Goal: Task Accomplishment & Management: Manage account settings

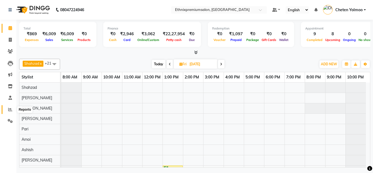
click at [10, 107] on icon at bounding box center [10, 109] width 4 height 4
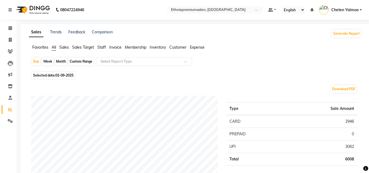
click at [99, 47] on span "Staff" at bounding box center [101, 47] width 9 height 5
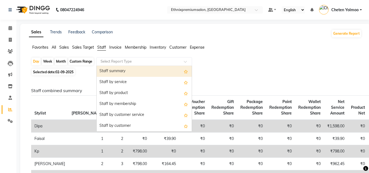
click at [127, 63] on input "text" at bounding box center [138, 61] width 79 height 5
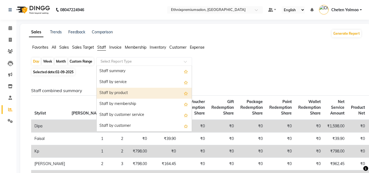
click at [137, 90] on div "Staff by product" at bounding box center [144, 93] width 95 height 11
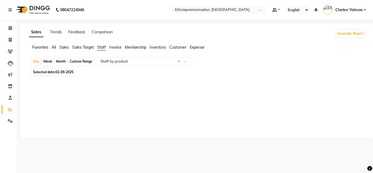
click at [59, 61] on div "Month" at bounding box center [61, 62] width 13 height 8
select select "9"
select select "2025"
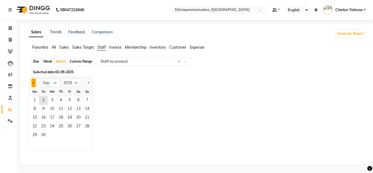
click at [32, 82] on button "Previous month" at bounding box center [33, 82] width 4 height 9
select select "8"
click at [79, 115] on span "16" at bounding box center [78, 118] width 9 height 9
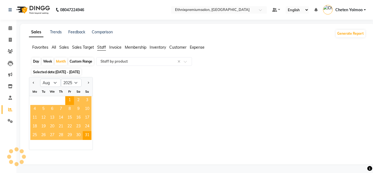
select select "full_report"
select select "csv"
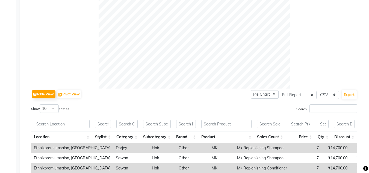
scroll to position [191, 0]
click at [326, 105] on input "Search:" at bounding box center [333, 108] width 48 height 8
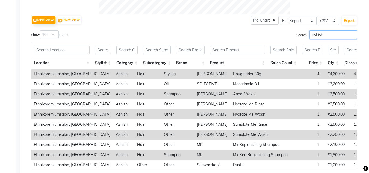
scroll to position [264, 0]
click at [313, 31] on input "ashish" at bounding box center [333, 35] width 48 height 8
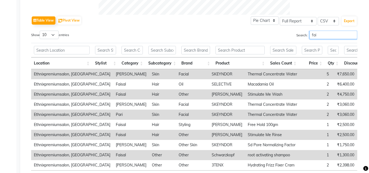
scroll to position [260, 0]
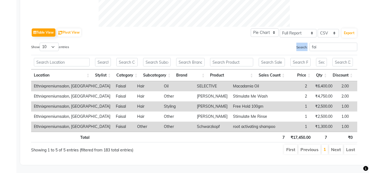
drag, startPoint x: 313, startPoint y: 31, endPoint x: 315, endPoint y: 37, distance: 6.6
click at [315, 37] on div "Table View Pivot View Pie Chart Bar Chart Select Full Report Filtered Report Se…" at bounding box center [194, 91] width 326 height 128
click at [315, 43] on input "fai" at bounding box center [333, 47] width 48 height 8
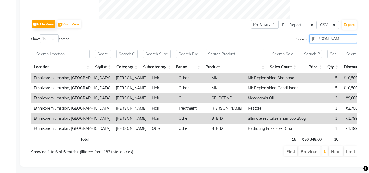
click at [315, 37] on input "[PERSON_NAME]" at bounding box center [333, 38] width 48 height 8
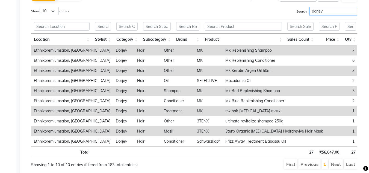
scroll to position [288, 0]
click at [317, 13] on input "dorjey" at bounding box center [333, 11] width 48 height 8
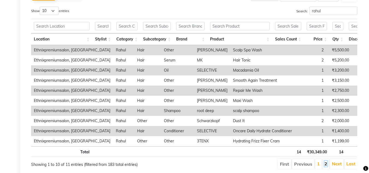
click at [327, 166] on link "2" at bounding box center [325, 163] width 3 height 5
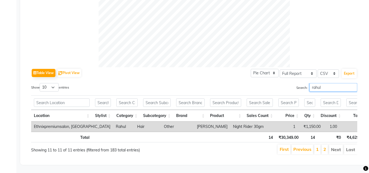
click at [340, 83] on input "rahul" at bounding box center [333, 87] width 48 height 8
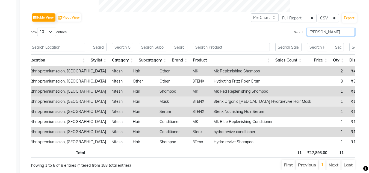
scroll to position [267, 0]
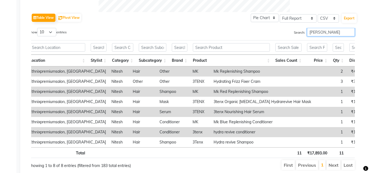
click at [311, 31] on input "[PERSON_NAME]" at bounding box center [331, 32] width 48 height 8
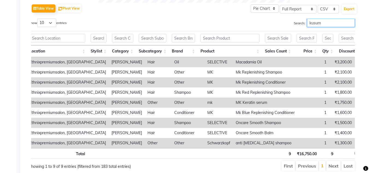
scroll to position [268, 0]
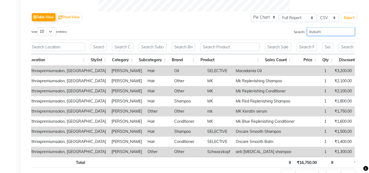
click at [314, 32] on input "kusum" at bounding box center [331, 31] width 48 height 8
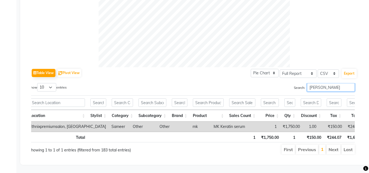
scroll to position [220, 0]
click at [316, 83] on input "sameer" at bounding box center [331, 87] width 48 height 8
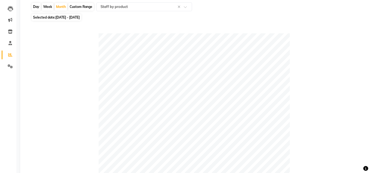
scroll to position [40, 0]
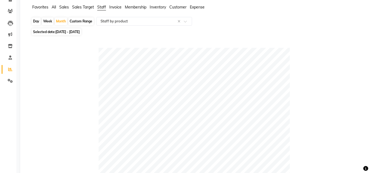
type input "incentive"
click at [194, 9] on span "Expense" at bounding box center [197, 7] width 15 height 5
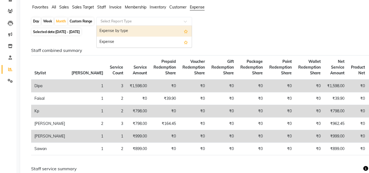
click at [159, 18] on div "Select Report Type" at bounding box center [144, 21] width 96 height 9
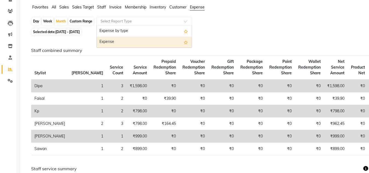
click at [153, 40] on div "Expense" at bounding box center [144, 42] width 95 height 11
select select "full_report"
select select "csv"
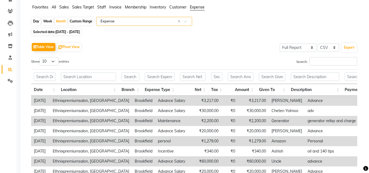
scroll to position [40, 0]
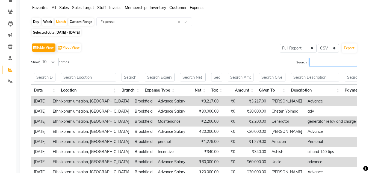
click at [316, 62] on input "Search:" at bounding box center [333, 62] width 48 height 8
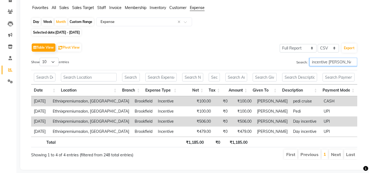
click at [330, 64] on input "incentive [PERSON_NAME]" at bounding box center [333, 62] width 48 height 8
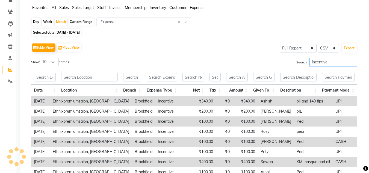
click at [330, 64] on input "incentive" at bounding box center [333, 62] width 48 height 8
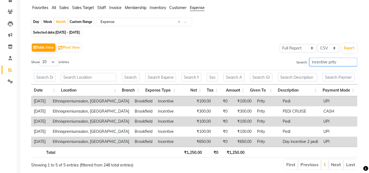
click at [331, 60] on input "incentive prity" at bounding box center [333, 62] width 48 height 8
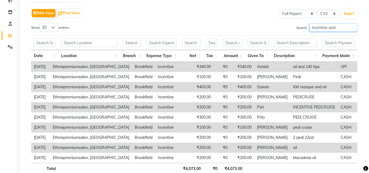
scroll to position [18, 0]
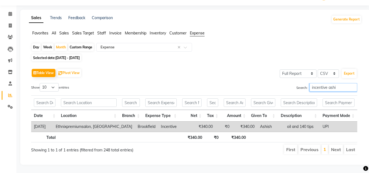
click at [330, 85] on input "incentive ashi" at bounding box center [333, 87] width 48 height 8
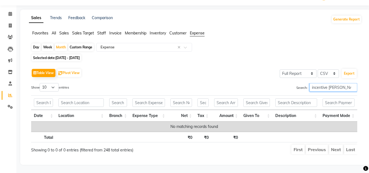
click at [331, 83] on input "incentive [PERSON_NAME]" at bounding box center [333, 87] width 48 height 8
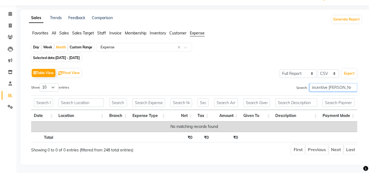
click at [331, 83] on input "incentive [PERSON_NAME]" at bounding box center [333, 87] width 48 height 8
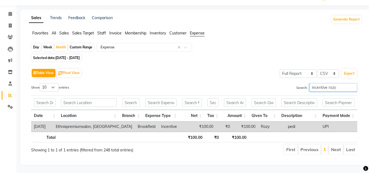
type input "incentive rozy"
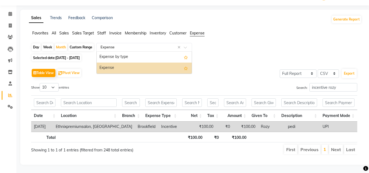
click at [132, 43] on div "Select Report Type × Expense ×" at bounding box center [144, 47] width 96 height 9
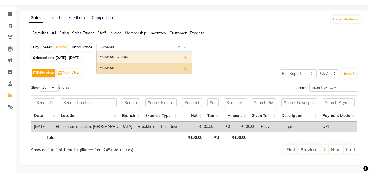
click at [152, 58] on div "Expense by type" at bounding box center [144, 57] width 95 height 11
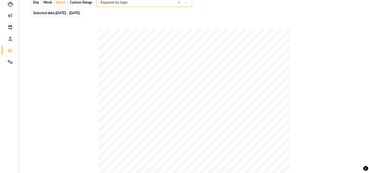
scroll to position [59, 0]
click at [60, 5] on div "Month" at bounding box center [61, 3] width 13 height 8
select select "8"
select select "2025"
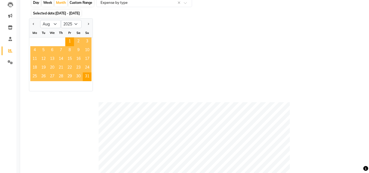
click at [72, 51] on span "8" at bounding box center [69, 50] width 9 height 9
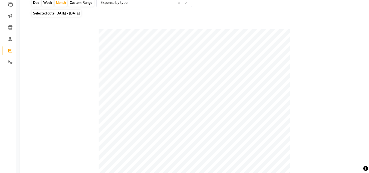
click at [118, 5] on input "text" at bounding box center [138, 2] width 79 height 5
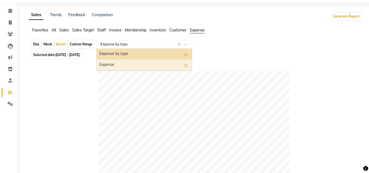
scroll to position [0, 0]
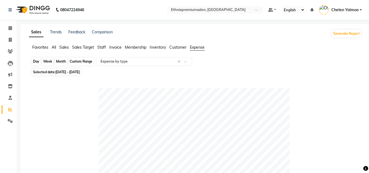
click at [61, 62] on div "Month" at bounding box center [61, 62] width 13 height 8
select select "8"
select select "2025"
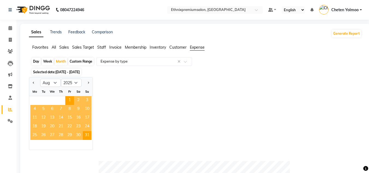
click at [58, 122] on span "14" at bounding box center [61, 118] width 9 height 9
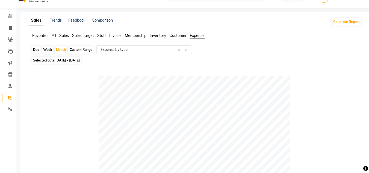
scroll to position [11, 0]
click at [8, 106] on link "Settings" at bounding box center [8, 109] width 13 height 9
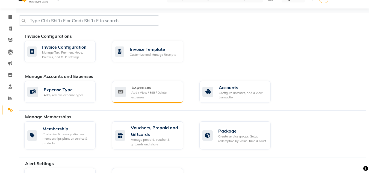
click at [137, 87] on div "Expenses" at bounding box center [155, 87] width 48 height 7
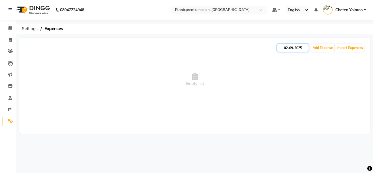
click at [295, 46] on input "02-09-2025" at bounding box center [292, 48] width 31 height 8
select select "9"
select select "2025"
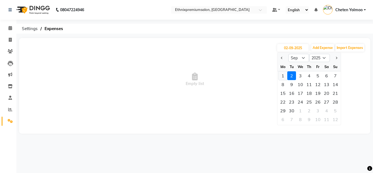
click at [284, 78] on div "1" at bounding box center [282, 75] width 9 height 9
type input "[DATE]"
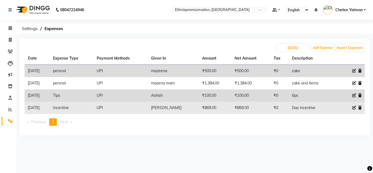
click at [352, 107] on icon at bounding box center [354, 108] width 4 height 4
select select "3516"
select select "8"
select select "1030"
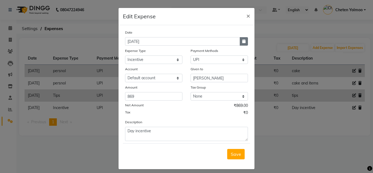
click at [243, 39] on icon "button" at bounding box center [243, 41] width 3 height 4
select select "9"
select select "2025"
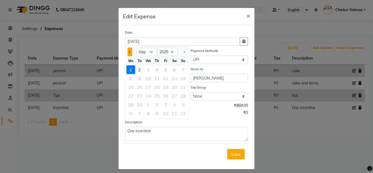
click at [129, 51] on button "Previous month" at bounding box center [130, 52] width 5 height 9
select select "8"
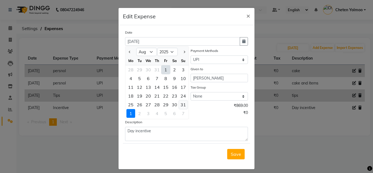
click at [183, 103] on div "31" at bounding box center [183, 104] width 9 height 9
type input "[DATE]"
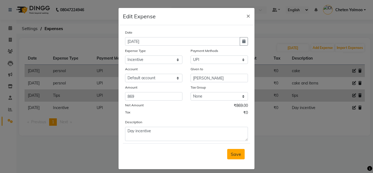
click at [240, 154] on button "Save" at bounding box center [235, 154] width 17 height 10
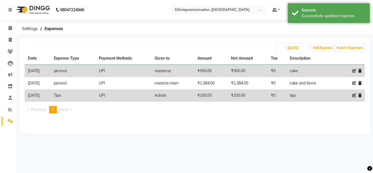
click at [205, 141] on main "[DATE] Add Expense Import Expenses Date Expense Type Payment Methods Given to A…" at bounding box center [194, 90] width 357 height 104
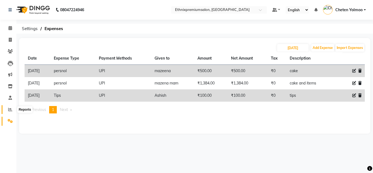
click at [12, 108] on icon at bounding box center [10, 109] width 4 height 4
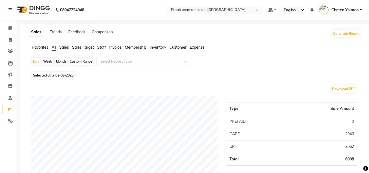
click at [104, 47] on span "Staff" at bounding box center [101, 47] width 9 height 5
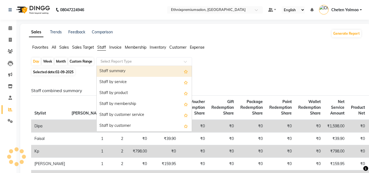
click at [119, 61] on input "text" at bounding box center [138, 61] width 79 height 5
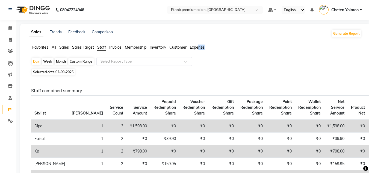
drag, startPoint x: 206, startPoint y: 48, endPoint x: 199, endPoint y: 47, distance: 7.7
click at [199, 47] on ul "Favorites All Sales Sales Target Staff Invoice Membership Inventory Customer Ex…" at bounding box center [195, 48] width 333 height 6
click at [199, 47] on span "Expense" at bounding box center [197, 47] width 15 height 5
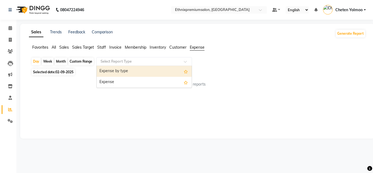
click at [146, 66] on ng-select "Select Report Type Expense by type Expense" at bounding box center [144, 61] width 96 height 9
click at [136, 67] on div "Expense by type" at bounding box center [144, 71] width 95 height 11
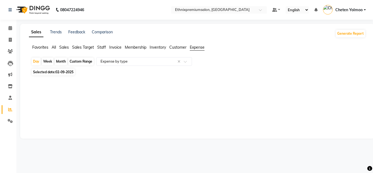
click at [72, 60] on div "Custom Range" at bounding box center [80, 62] width 25 height 8
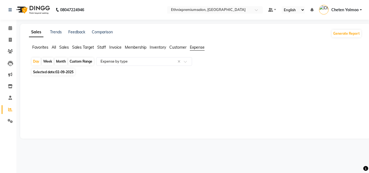
select select "9"
select select "2025"
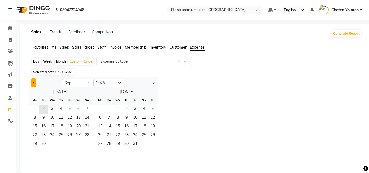
click at [34, 81] on button "Previous month" at bounding box center [33, 82] width 4 height 9
select select "8"
click at [70, 108] on span "1" at bounding box center [69, 109] width 9 height 9
click at [89, 141] on span "31" at bounding box center [87, 144] width 9 height 9
select select "full_report"
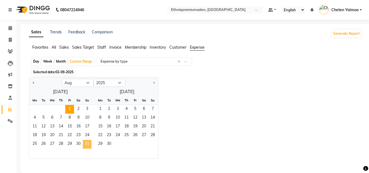
select select "csv"
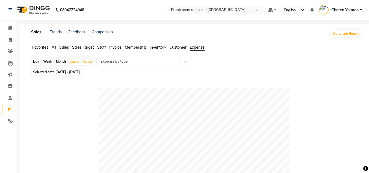
click at [102, 47] on span "Staff" at bounding box center [101, 47] width 9 height 5
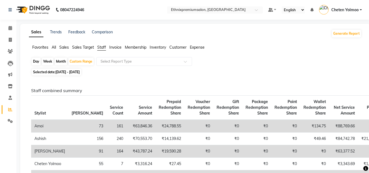
click at [194, 46] on span "Expense" at bounding box center [197, 47] width 15 height 5
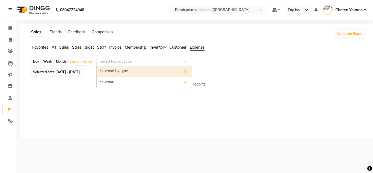
click at [163, 62] on input "text" at bounding box center [138, 61] width 79 height 5
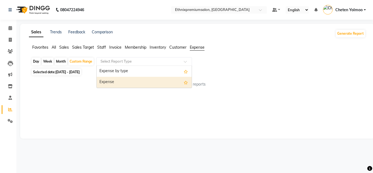
click at [163, 82] on div "Expense" at bounding box center [144, 82] width 95 height 11
select select "full_report"
select select "csv"
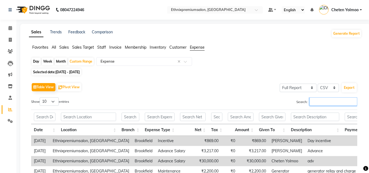
click at [330, 105] on input "Search:" at bounding box center [333, 101] width 48 height 8
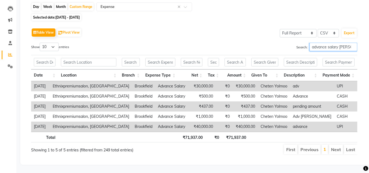
click at [345, 45] on input "advance salary [PERSON_NAME]" at bounding box center [333, 47] width 48 height 8
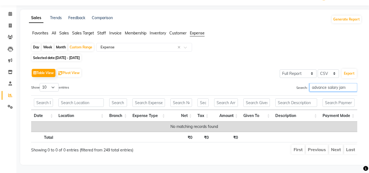
scroll to position [18, 0]
type input "advance salary [PERSON_NAME]"
click at [8, 105] on icon at bounding box center [10, 107] width 5 height 4
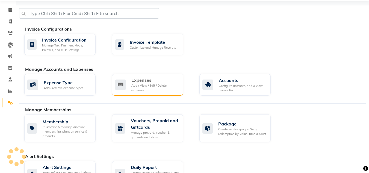
click at [123, 86] on icon at bounding box center [120, 84] width 11 height 10
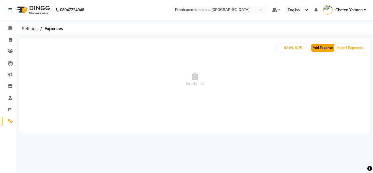
click at [314, 44] on button "Add Expense" at bounding box center [322, 48] width 23 height 8
select select "1"
select select "2390"
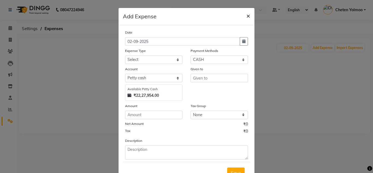
click at [246, 17] on span "×" at bounding box center [248, 15] width 4 height 8
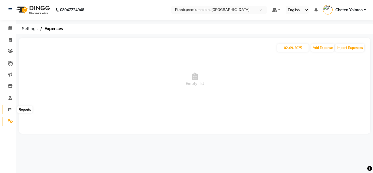
click at [10, 110] on icon at bounding box center [10, 109] width 4 height 4
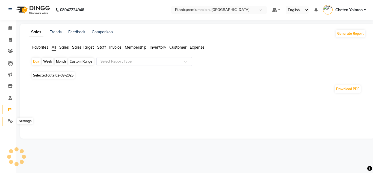
click at [10, 119] on icon at bounding box center [10, 121] width 5 height 4
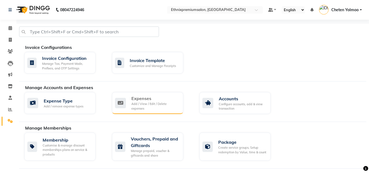
click at [134, 101] on div "Expenses" at bounding box center [155, 98] width 48 height 7
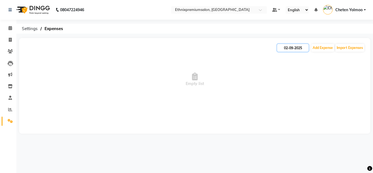
click at [284, 46] on input "02-09-2025" at bounding box center [292, 48] width 31 height 8
select select "9"
select select "2025"
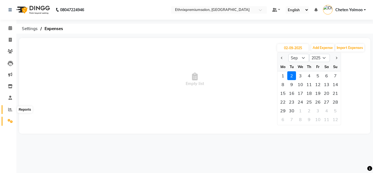
click at [7, 108] on span at bounding box center [10, 109] width 10 height 6
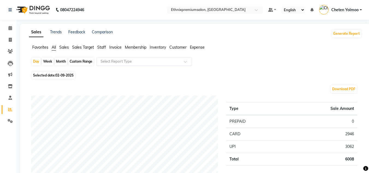
click at [102, 63] on input "text" at bounding box center [138, 61] width 79 height 5
click at [11, 118] on span at bounding box center [10, 121] width 10 height 6
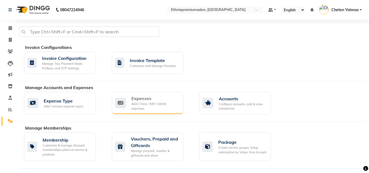
click at [128, 106] on div "Expenses Add / View / Edit / Delete expenses" at bounding box center [147, 103] width 64 height 16
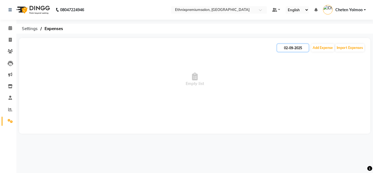
click at [293, 45] on input "02-09-2025" at bounding box center [292, 48] width 31 height 8
select select "9"
select select "2025"
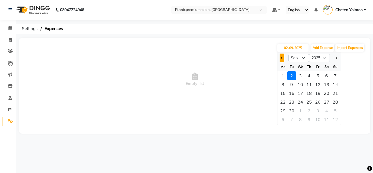
click at [282, 55] on button "Previous month" at bounding box center [282, 58] width 5 height 9
select select "8"
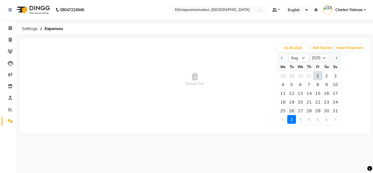
click at [295, 108] on div "26" at bounding box center [291, 110] width 9 height 9
type input "[DATE]"
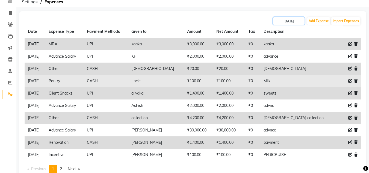
scroll to position [27, 0]
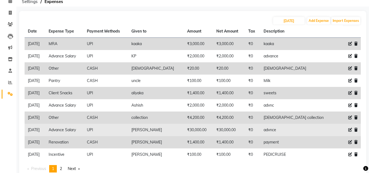
click at [351, 130] on icon at bounding box center [350, 130] width 4 height 4
select select "3517"
select select "8"
select select "1030"
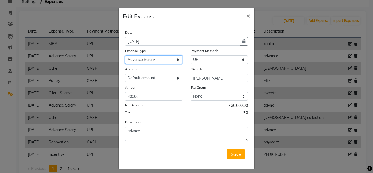
click at [174, 59] on select "Select Advance Salary Client Snacks Equipment Estate food Fuel Govt fee Incenti…" at bounding box center [153, 59] width 57 height 8
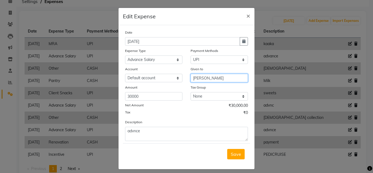
click at [209, 77] on input "[PERSON_NAME]" at bounding box center [219, 78] width 57 height 8
click at [203, 91] on span "[PERSON_NAME]" at bounding box center [215, 89] width 37 height 5
type input "[PERSON_NAME]"
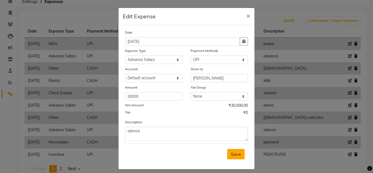
click at [232, 152] on span "Save" at bounding box center [236, 153] width 10 height 5
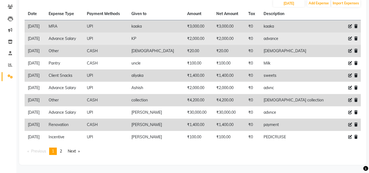
scroll to position [0, 0]
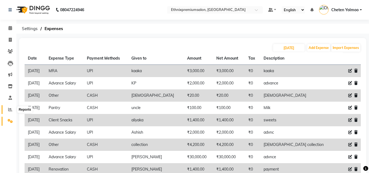
click at [12, 108] on span at bounding box center [10, 109] width 10 height 6
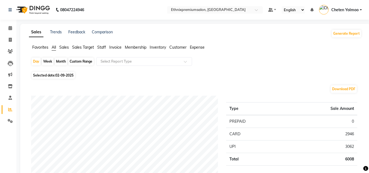
click at [102, 46] on span "Staff" at bounding box center [101, 47] width 9 height 5
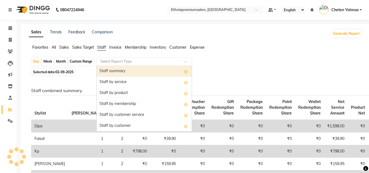
click at [117, 60] on input "text" at bounding box center [138, 61] width 79 height 5
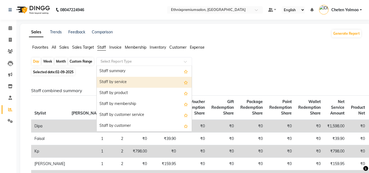
click at [123, 82] on div "Staff by service" at bounding box center [144, 82] width 95 height 11
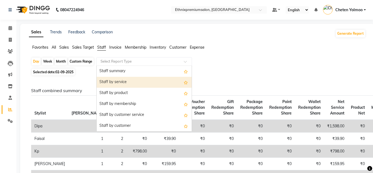
select select "full_report"
select select "csv"
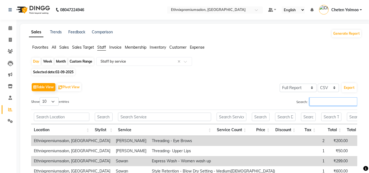
click at [318, 99] on input "Search:" at bounding box center [333, 101] width 48 height 8
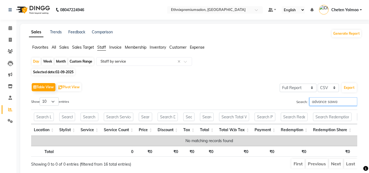
type input "advance sawa"
click at [57, 61] on div "Month" at bounding box center [61, 62] width 13 height 8
select select "9"
select select "2025"
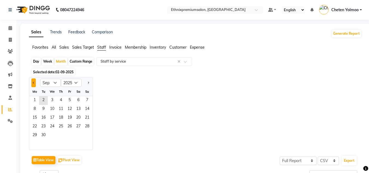
click at [36, 81] on button "Previous month" at bounding box center [33, 82] width 4 height 9
select select "8"
click at [69, 106] on span "8" at bounding box center [69, 109] width 9 height 9
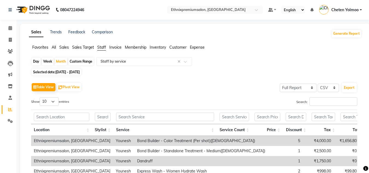
scroll to position [51, 0]
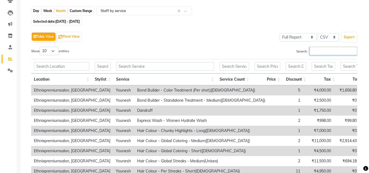
click at [312, 50] on input "Search:" at bounding box center [333, 51] width 48 height 8
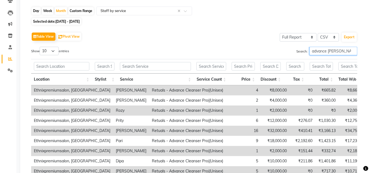
scroll to position [0, 0]
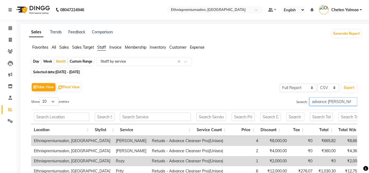
type input "advance [PERSON_NAME]"
click at [198, 48] on span "Expense" at bounding box center [197, 47] width 15 height 5
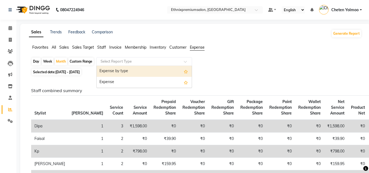
click at [131, 61] on input "text" at bounding box center [138, 61] width 79 height 5
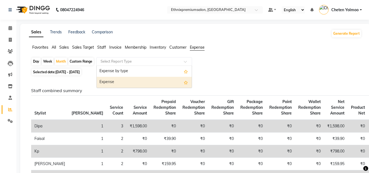
click at [141, 85] on div "Expense" at bounding box center [144, 82] width 95 height 11
select select "full_report"
select select "csv"
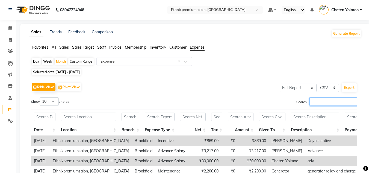
click at [313, 100] on input "Search:" at bounding box center [333, 101] width 48 height 8
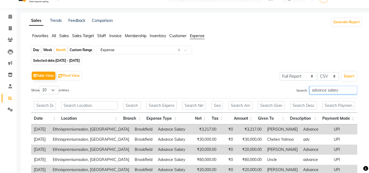
scroll to position [11, 0]
type input "advance salary"
click at [35, 50] on div "Day" at bounding box center [36, 50] width 9 height 8
select select "8"
select select "2025"
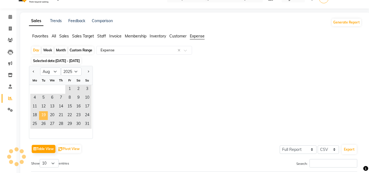
click at [46, 112] on span "19" at bounding box center [43, 115] width 9 height 9
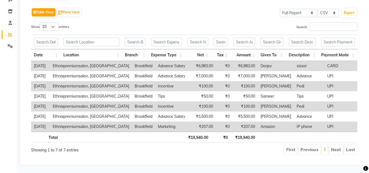
scroll to position [79, 0]
click at [9, 44] on icon at bounding box center [10, 46] width 5 height 4
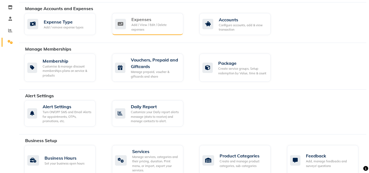
click at [131, 24] on div "Add / View / Edit / Delete expenses" at bounding box center [155, 27] width 48 height 9
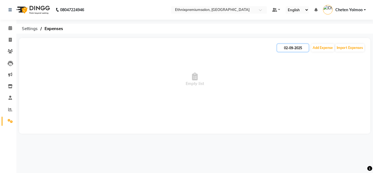
click at [284, 47] on input "02-09-2025" at bounding box center [292, 48] width 31 height 8
select select "9"
select select "2025"
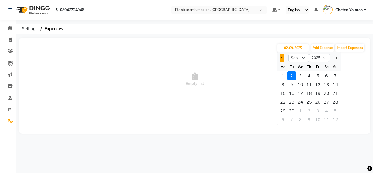
click at [281, 57] on span "Previous month" at bounding box center [282, 58] width 2 height 2
select select "8"
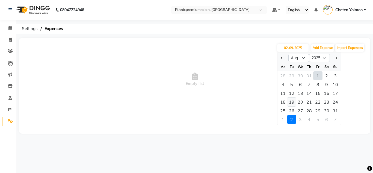
click at [294, 103] on div "19" at bounding box center [291, 101] width 9 height 9
type input "[DATE]"
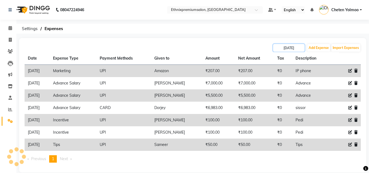
scroll to position [8, 0]
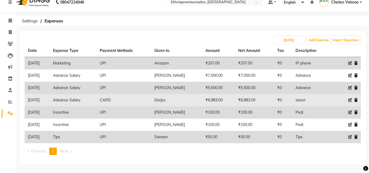
click at [351, 100] on icon at bounding box center [350, 100] width 4 height 4
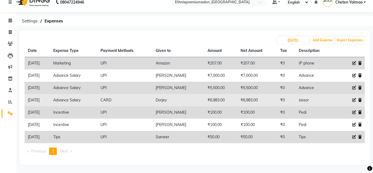
select select "3517"
select select "2"
select select "1030"
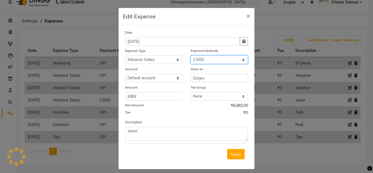
click at [226, 61] on select "Select UPI CARD CASH Master Card Visa Card Prepaid Gift Card ONLINE Voucher Wal…" at bounding box center [219, 59] width 57 height 8
select select "8"
click at [191, 55] on select "Select UPI CARD CASH Master Card Visa Card Prepaid Gift Card ONLINE Voucher Wal…" at bounding box center [219, 59] width 57 height 8
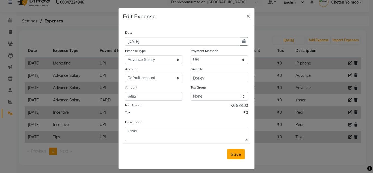
click at [233, 151] on button "Save" at bounding box center [235, 154] width 17 height 10
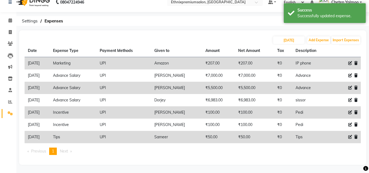
click at [12, 110] on link "Settings" at bounding box center [8, 113] width 13 height 9
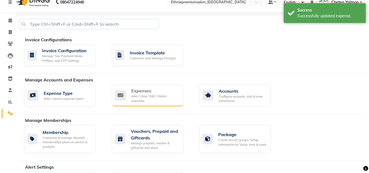
click at [142, 97] on div "Add / View / Edit / Delete expenses" at bounding box center [155, 98] width 48 height 9
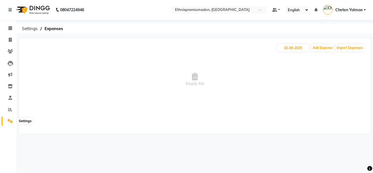
click at [7, 119] on span at bounding box center [10, 121] width 10 height 6
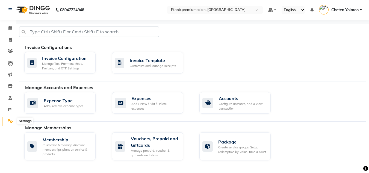
click at [10, 119] on icon at bounding box center [10, 121] width 5 height 4
click at [6, 117] on link "Settings" at bounding box center [8, 121] width 13 height 9
click at [6, 110] on span at bounding box center [10, 109] width 10 height 6
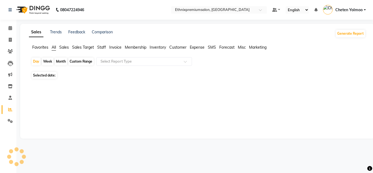
click at [199, 46] on span "Expense" at bounding box center [197, 47] width 15 height 5
click at [146, 56] on app-reports "Favorites All Sales Sales Target Staff Invoice Membership Inventory Customer Ex…" at bounding box center [197, 68] width 343 height 47
click at [146, 59] on input "text" at bounding box center [138, 61] width 79 height 5
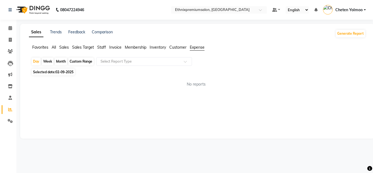
click at [63, 60] on div "Month" at bounding box center [61, 62] width 13 height 8
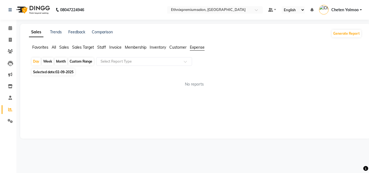
select select "9"
select select "2025"
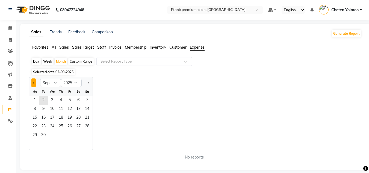
click at [33, 82] on div at bounding box center [34, 82] width 11 height 9
click at [33, 82] on button "Previous month" at bounding box center [33, 82] width 4 height 9
select select "8"
click at [91, 109] on span "10" at bounding box center [87, 109] width 9 height 9
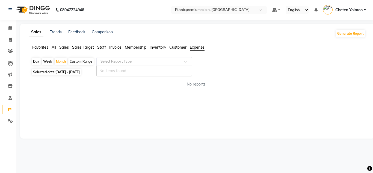
click at [163, 58] on div "Select Report Type" at bounding box center [144, 61] width 96 height 9
click at [214, 62] on div "Day Week Month Custom Range Select Report Type" at bounding box center [197, 62] width 332 height 10
click at [161, 60] on input "text" at bounding box center [138, 61] width 79 height 5
click at [72, 65] on div "Custom Range" at bounding box center [80, 62] width 25 height 8
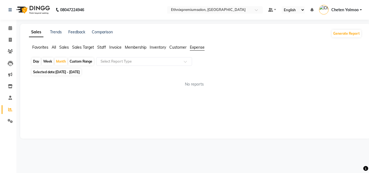
select select "8"
select select "2025"
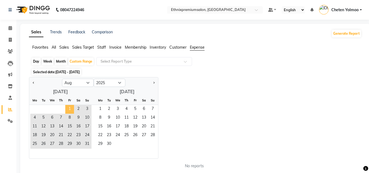
click at [66, 108] on span "1" at bounding box center [69, 109] width 9 height 9
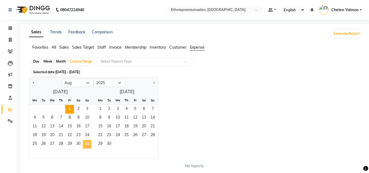
click at [84, 143] on span "31" at bounding box center [87, 144] width 9 height 9
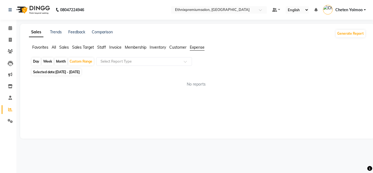
click at [127, 66] on div "Day Week Month Custom Range Select Report Type" at bounding box center [197, 62] width 332 height 10
click at [129, 60] on input "text" at bounding box center [138, 61] width 79 height 5
click at [60, 60] on div "Month" at bounding box center [61, 62] width 13 height 8
select select "8"
select select "2025"
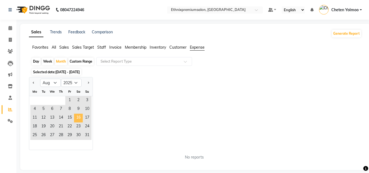
click at [79, 115] on span "16" at bounding box center [78, 118] width 9 height 9
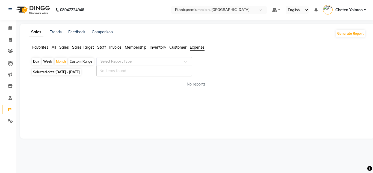
click at [133, 61] on input "text" at bounding box center [138, 61] width 79 height 5
click at [173, 45] on span "Customer" at bounding box center [177, 47] width 17 height 5
click at [10, 120] on icon at bounding box center [10, 121] width 5 height 4
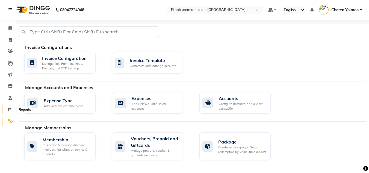
click at [10, 108] on icon at bounding box center [10, 109] width 4 height 4
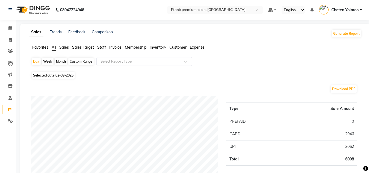
click at [194, 47] on span "Expense" at bounding box center [197, 47] width 15 height 5
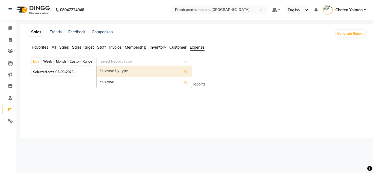
click at [148, 63] on input "text" at bounding box center [138, 61] width 79 height 5
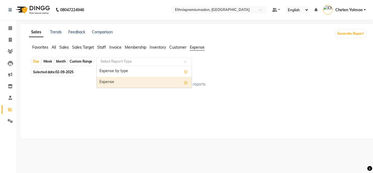
click at [151, 84] on div "Expense" at bounding box center [144, 82] width 95 height 11
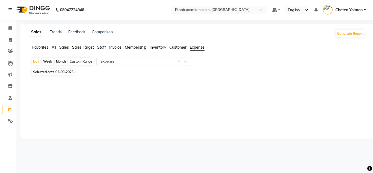
click at [60, 63] on div "Month" at bounding box center [61, 62] width 13 height 8
select select "9"
select select "2025"
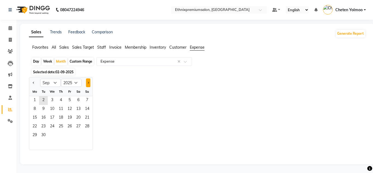
click at [88, 83] on span "Next month" at bounding box center [88, 83] width 2 height 2
click at [34, 82] on span "Previous month" at bounding box center [34, 83] width 2 height 2
select select "8"
click at [68, 104] on span "1" at bounding box center [69, 100] width 9 height 9
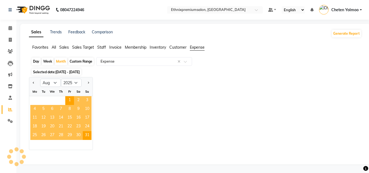
select select "full_report"
select select "csv"
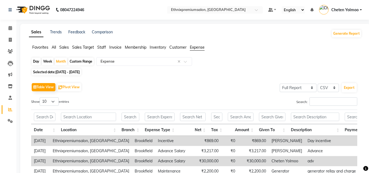
click at [151, 91] on div "Table View Pivot View Select Full Report Filtered Report Select CSV PDF Export" at bounding box center [194, 86] width 326 height 11
click at [320, 104] on input "Search:" at bounding box center [333, 101] width 48 height 8
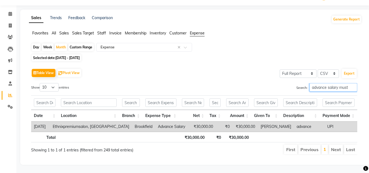
type input "advance salary must"
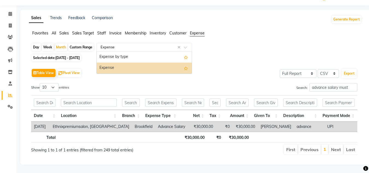
click at [150, 45] on input "text" at bounding box center [138, 47] width 79 height 5
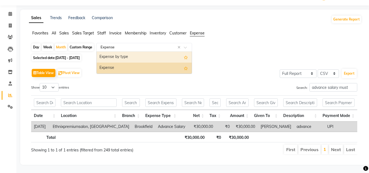
click at [149, 52] on div "Expense by type" at bounding box center [144, 57] width 95 height 11
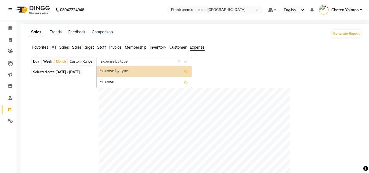
click at [155, 64] on input "text" at bounding box center [138, 61] width 79 height 5
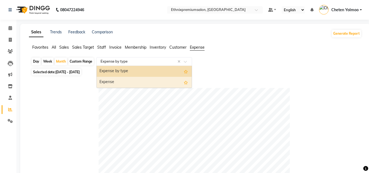
click at [154, 78] on div "Expense" at bounding box center [144, 82] width 95 height 11
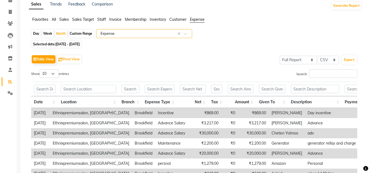
scroll to position [28, 0]
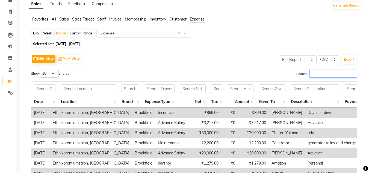
click at [318, 72] on input "Search:" at bounding box center [333, 73] width 48 height 8
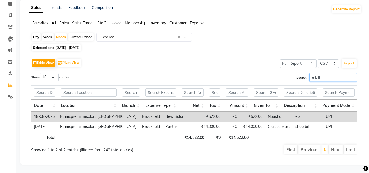
type input "e bill"
